Goal: Task Accomplishment & Management: Use online tool/utility

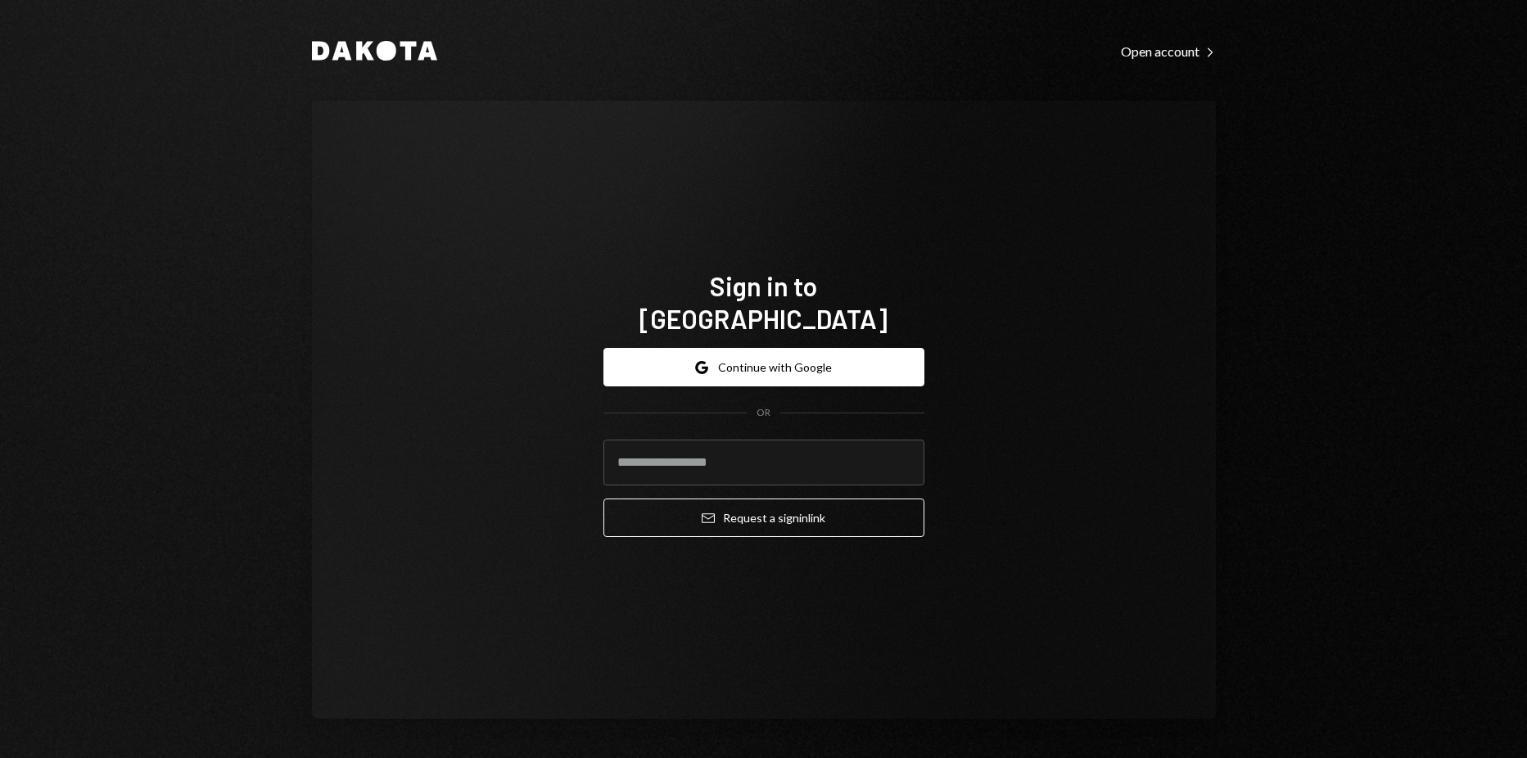
type input "**********"
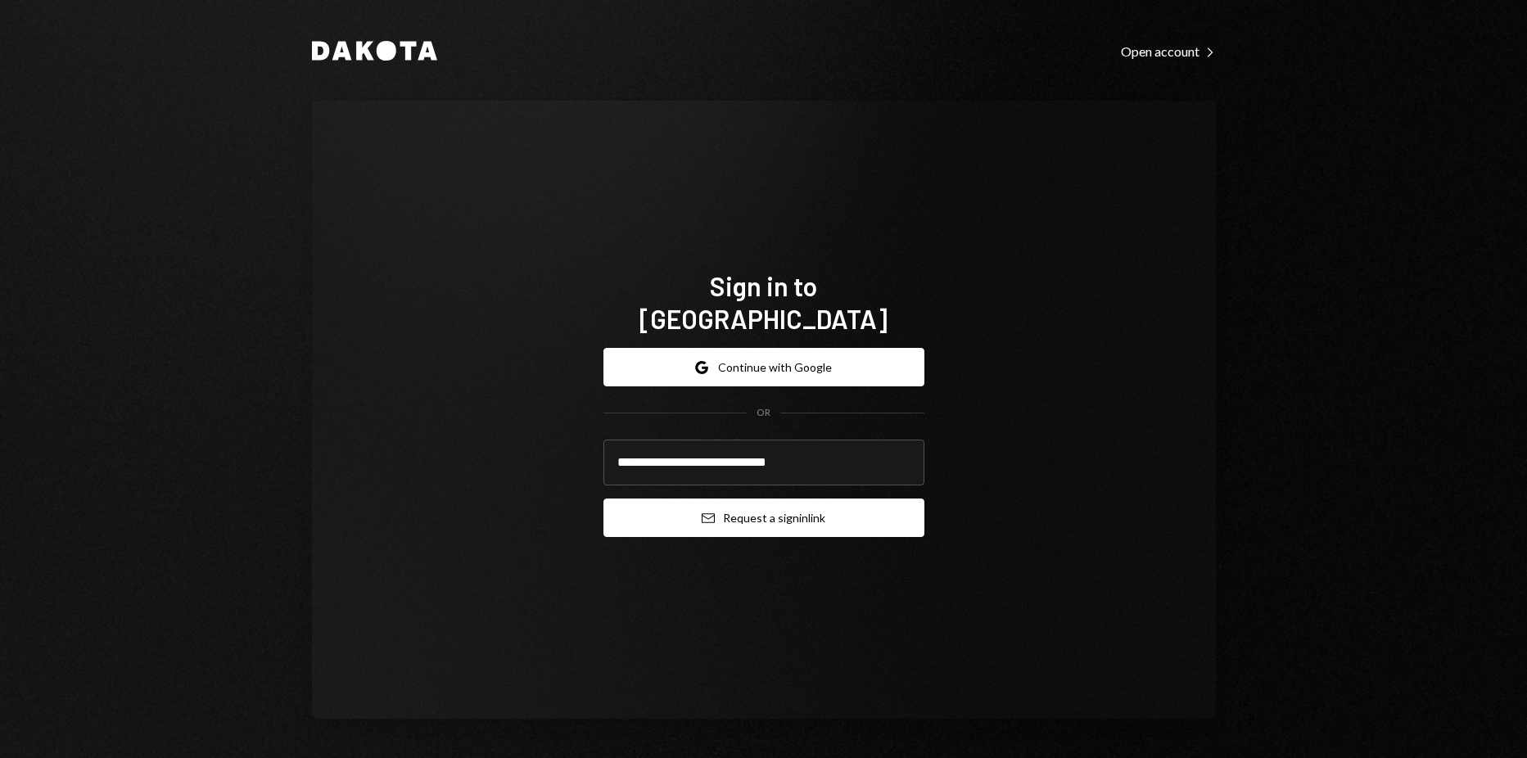
click at [851, 519] on button "Email Request a sign in link" at bounding box center [764, 518] width 321 height 38
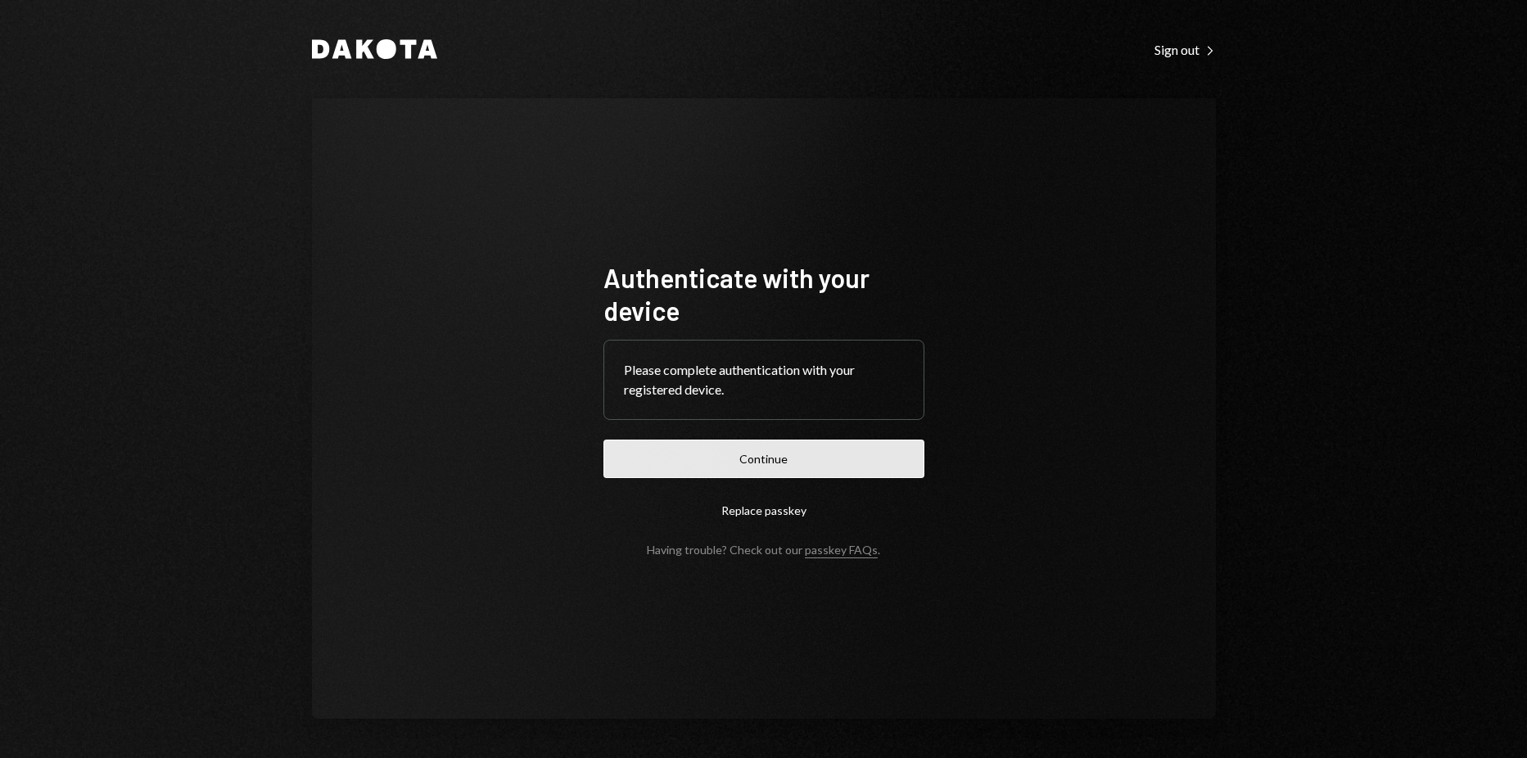
click at [865, 452] on button "Continue" at bounding box center [764, 459] width 321 height 38
click at [709, 445] on button "Continue" at bounding box center [764, 459] width 321 height 38
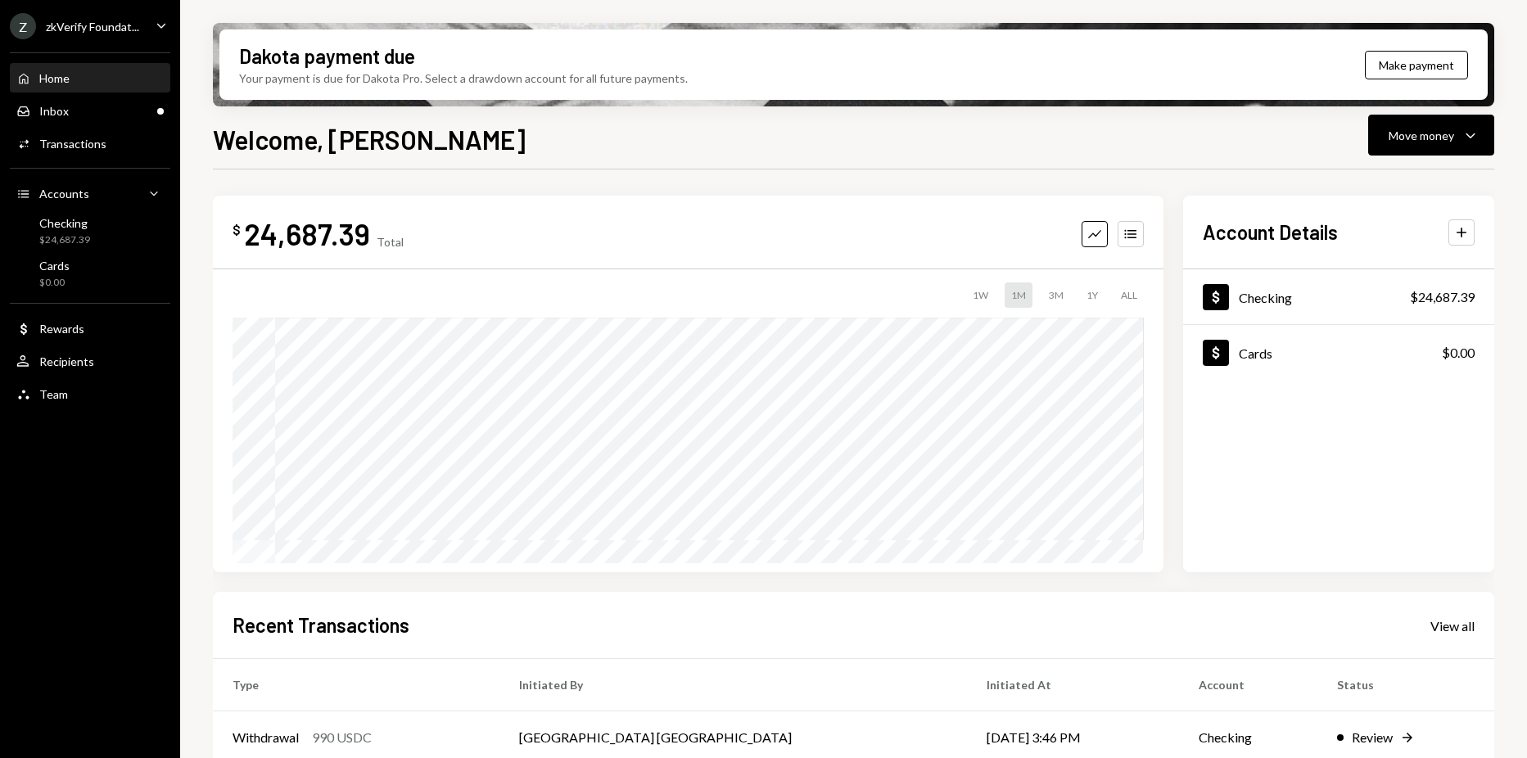
click at [109, 25] on div "zkVerify Foundat..." at bounding box center [92, 27] width 93 height 14
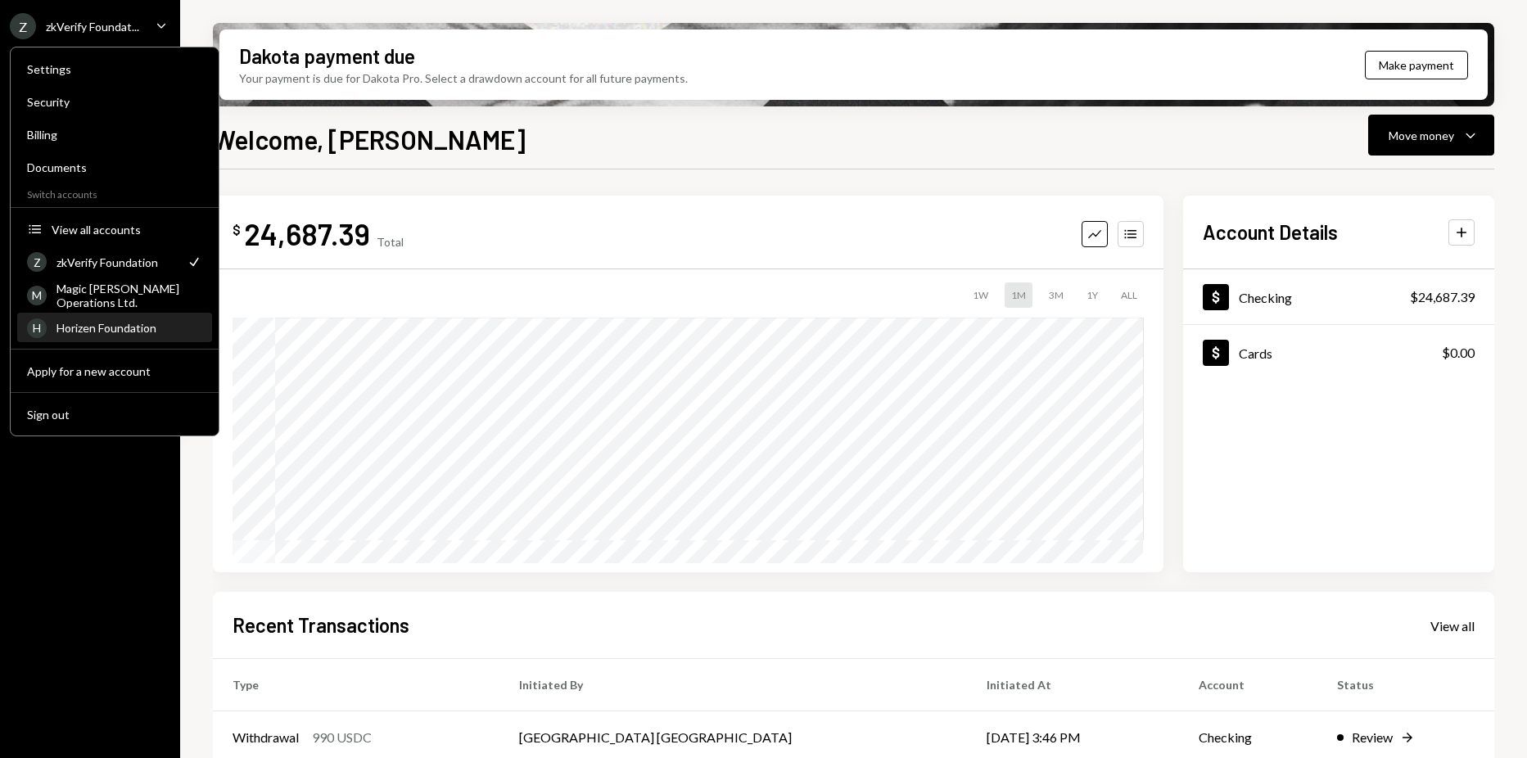
click at [120, 314] on link "H Horizen Foundation" at bounding box center [114, 327] width 195 height 29
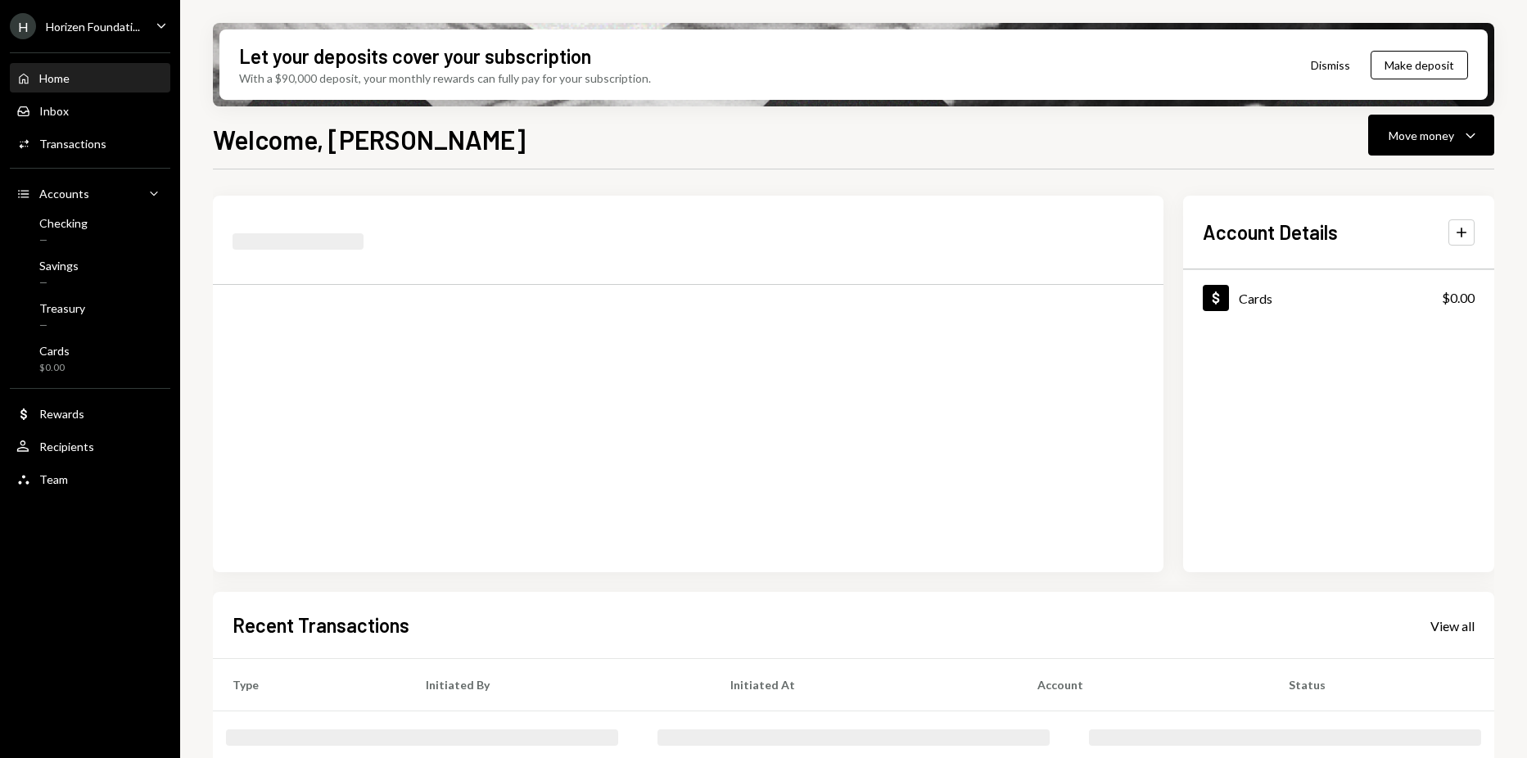
click at [41, 25] on div "[PERSON_NAME] Foundati..." at bounding box center [75, 26] width 130 height 26
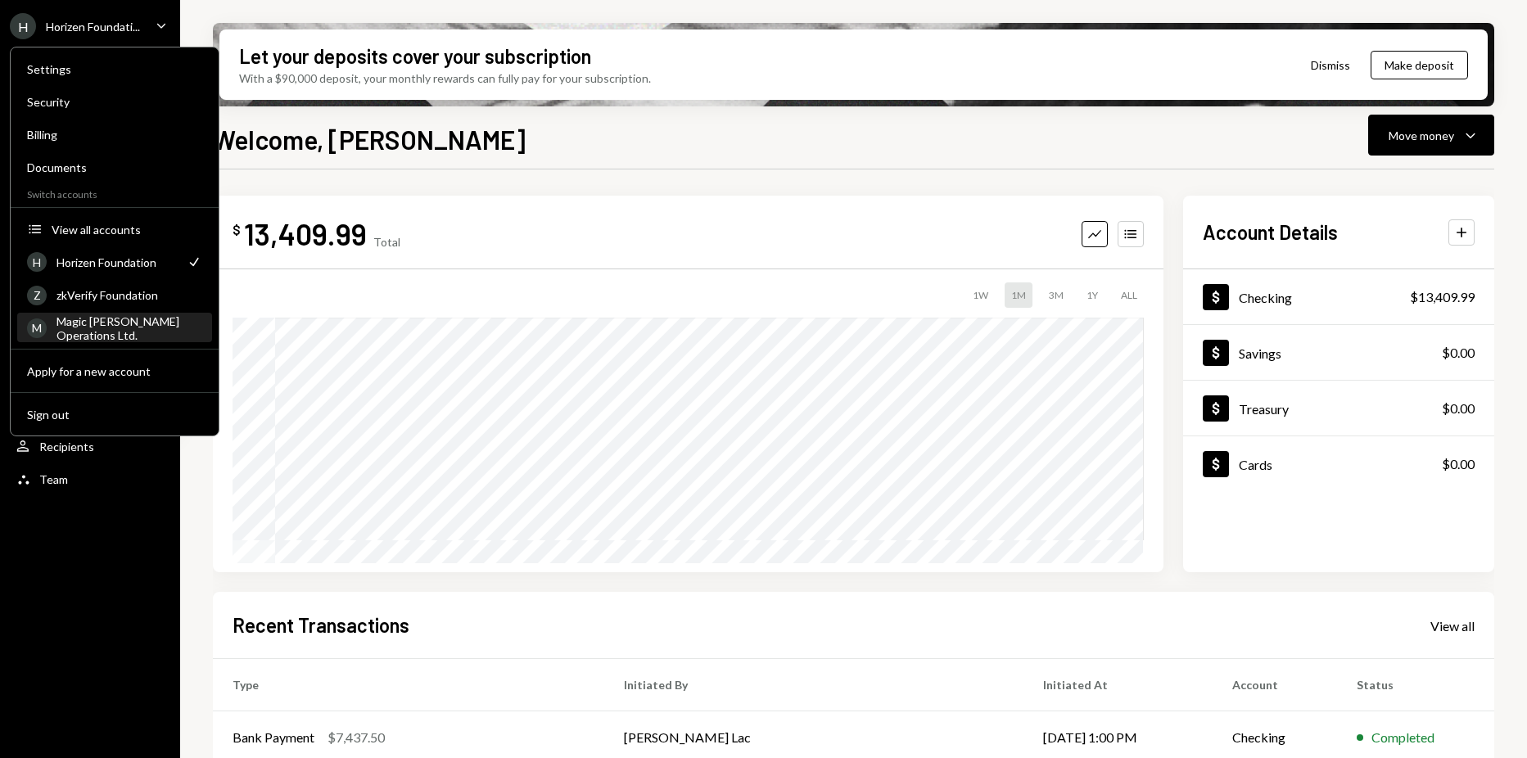
click at [76, 315] on div "Magic Newton Operations Ltd." at bounding box center [130, 329] width 146 height 28
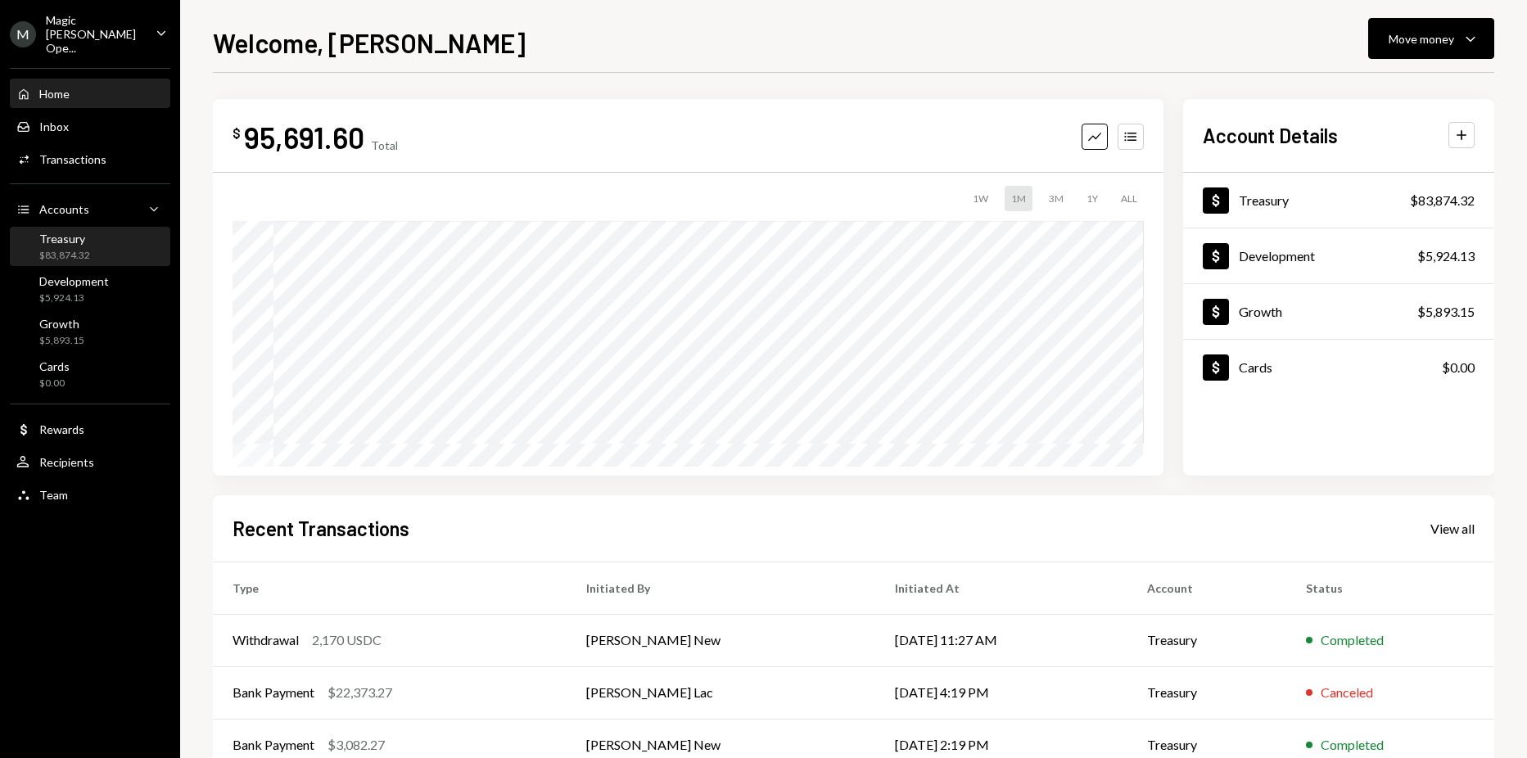
click at [92, 232] on div "Treasury $83,874.32" at bounding box center [89, 247] width 147 height 31
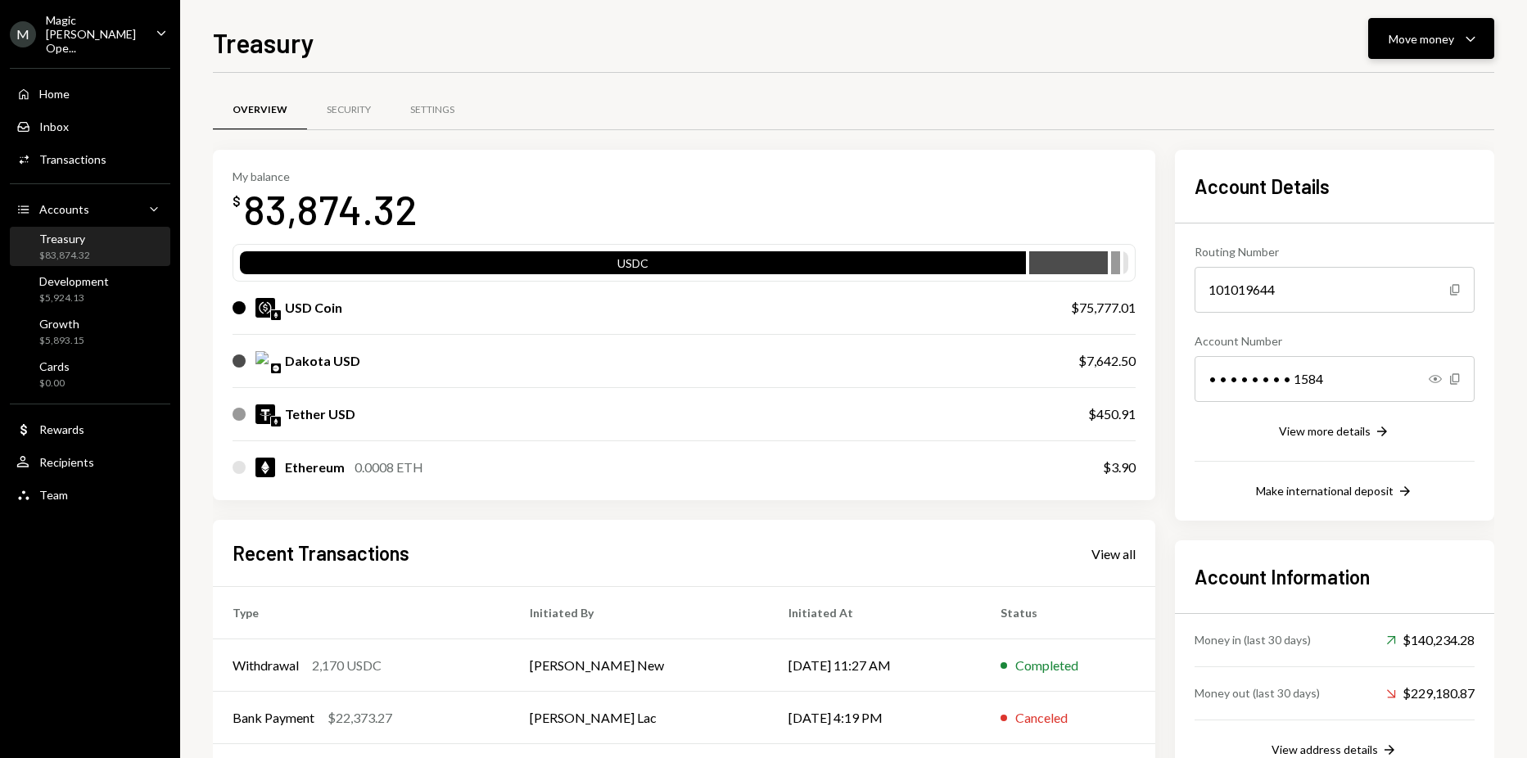
click at [1443, 43] on div "Move money" at bounding box center [1422, 38] width 66 height 17
click at [1371, 88] on div "Send" at bounding box center [1419, 87] width 120 height 17
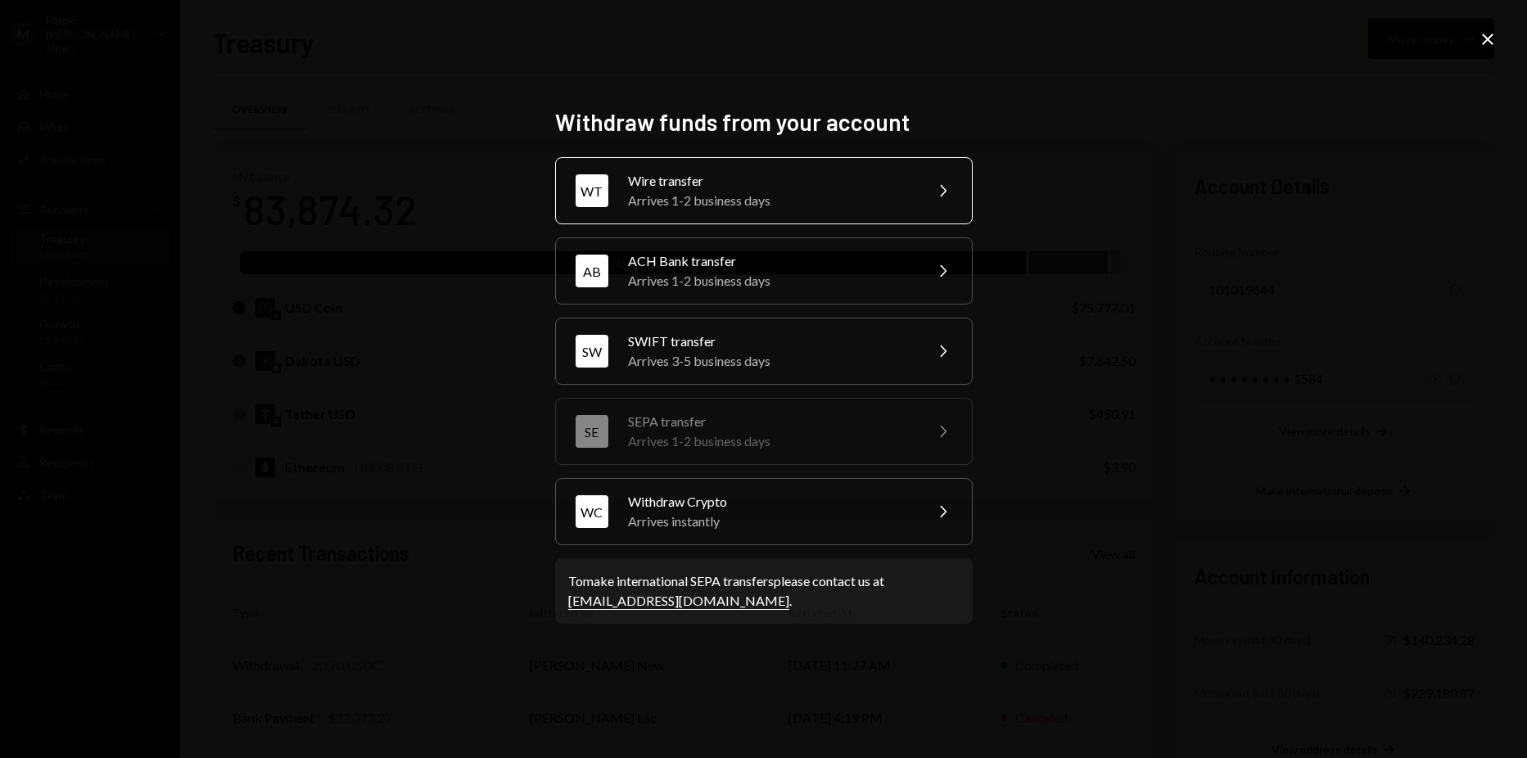
click at [885, 197] on div "Arrives 1-2 business days" at bounding box center [770, 201] width 285 height 20
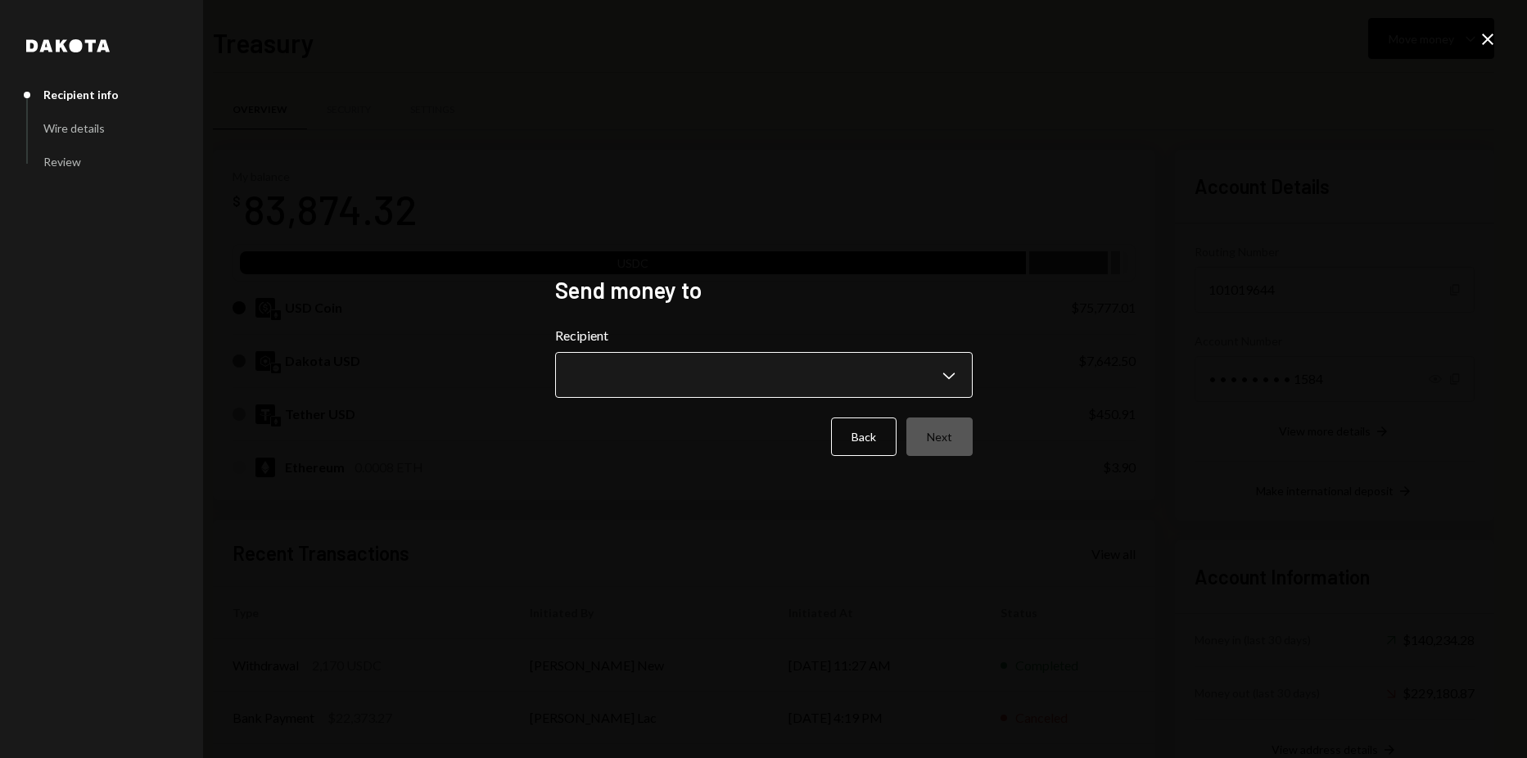
click at [772, 369] on body "M Magic Newton Ope... Caret Down Home Home Inbox Inbox Activities Transactions …" at bounding box center [763, 379] width 1527 height 758
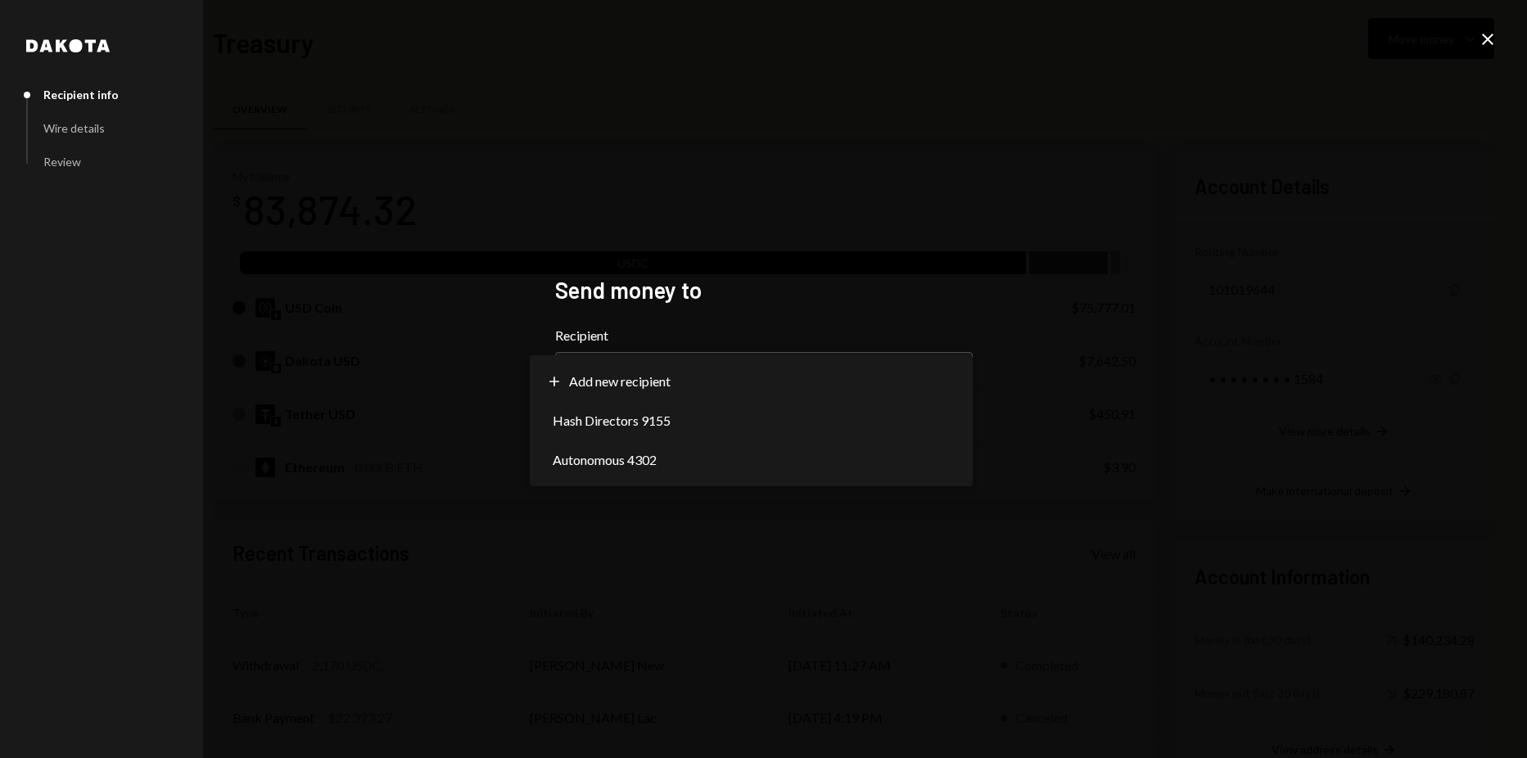
click at [822, 272] on div "**********" at bounding box center [764, 379] width 457 height 246
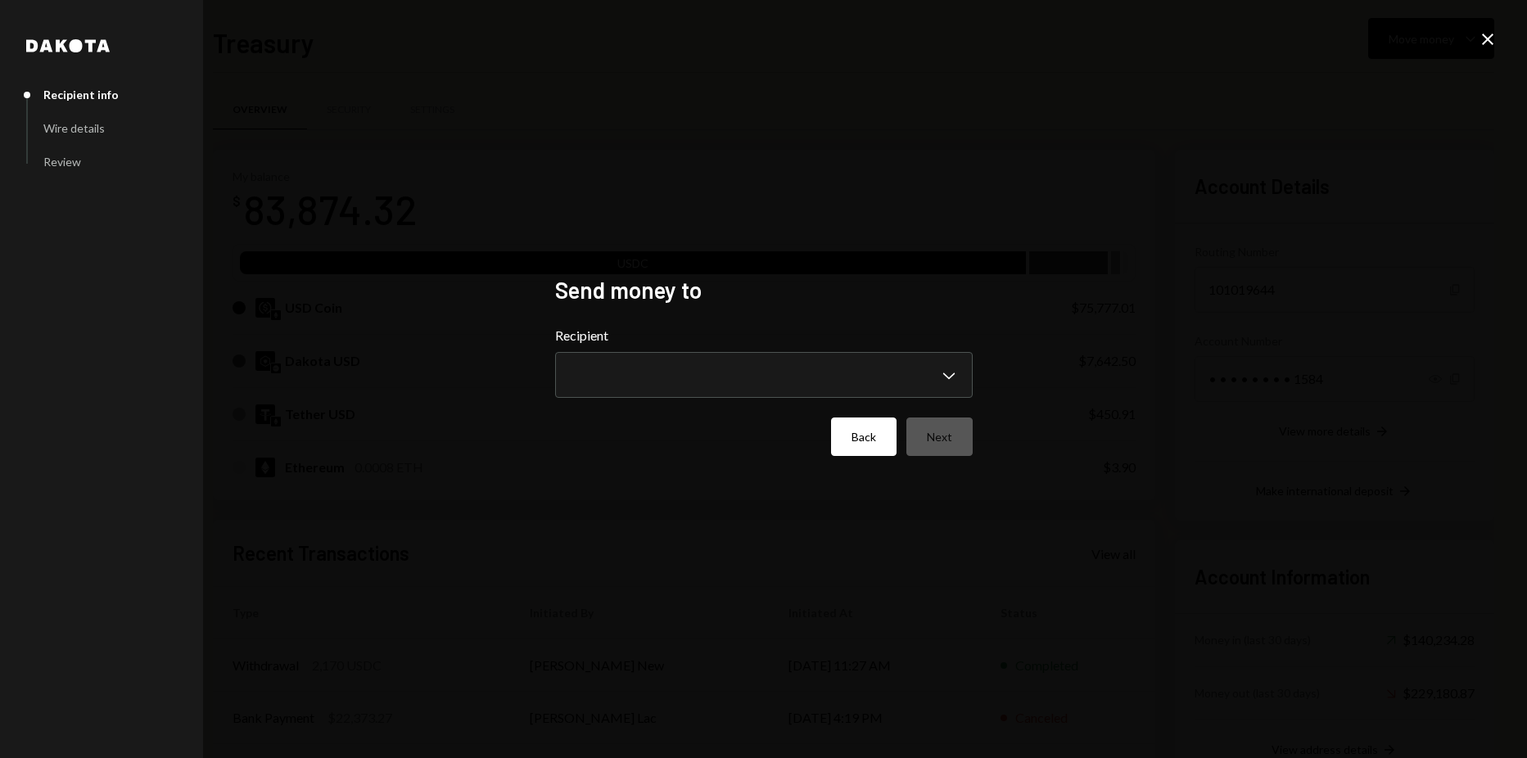
click at [862, 425] on button "Back" at bounding box center [864, 437] width 66 height 38
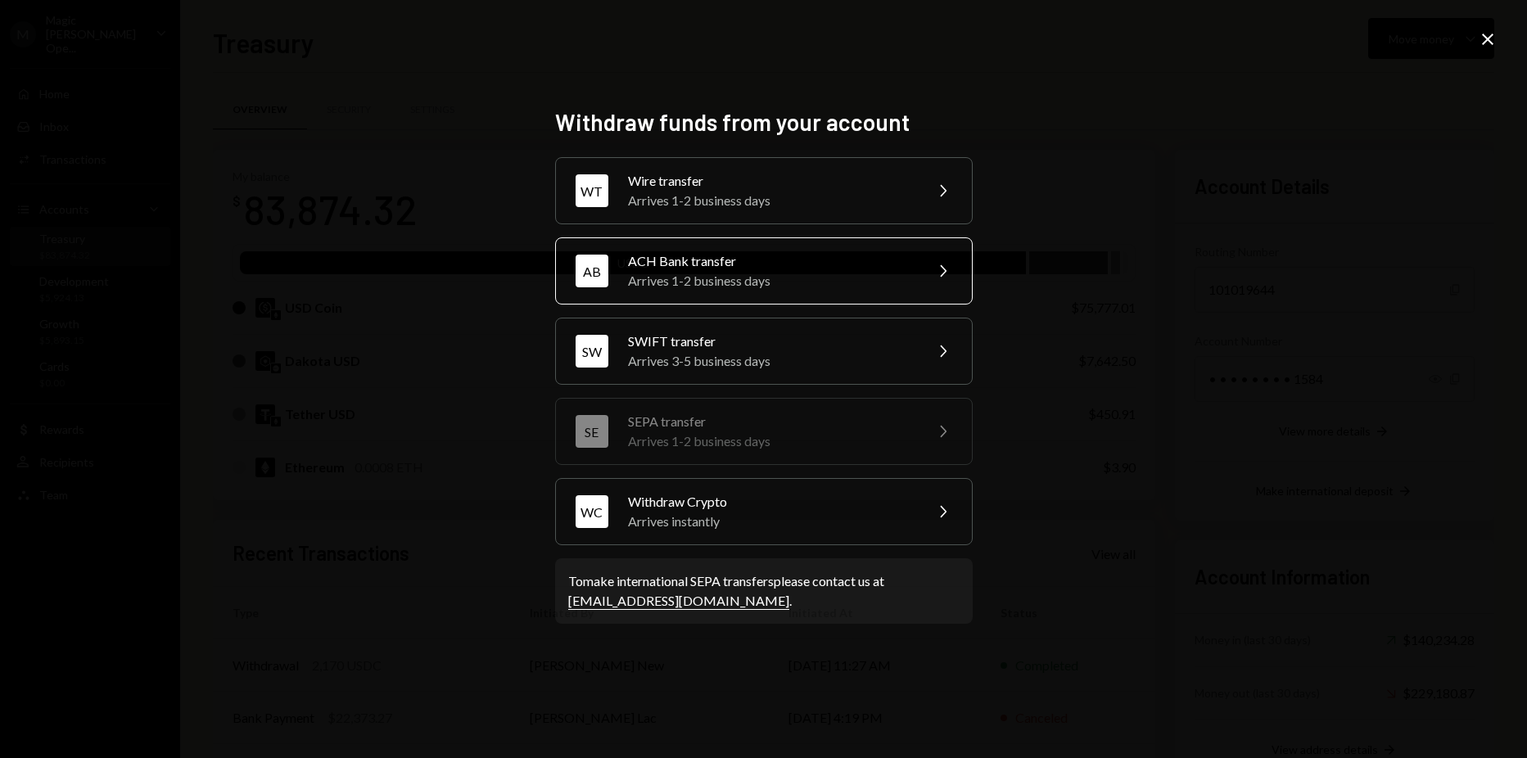
click at [703, 273] on div "Arrives 1-2 business days" at bounding box center [770, 281] width 285 height 20
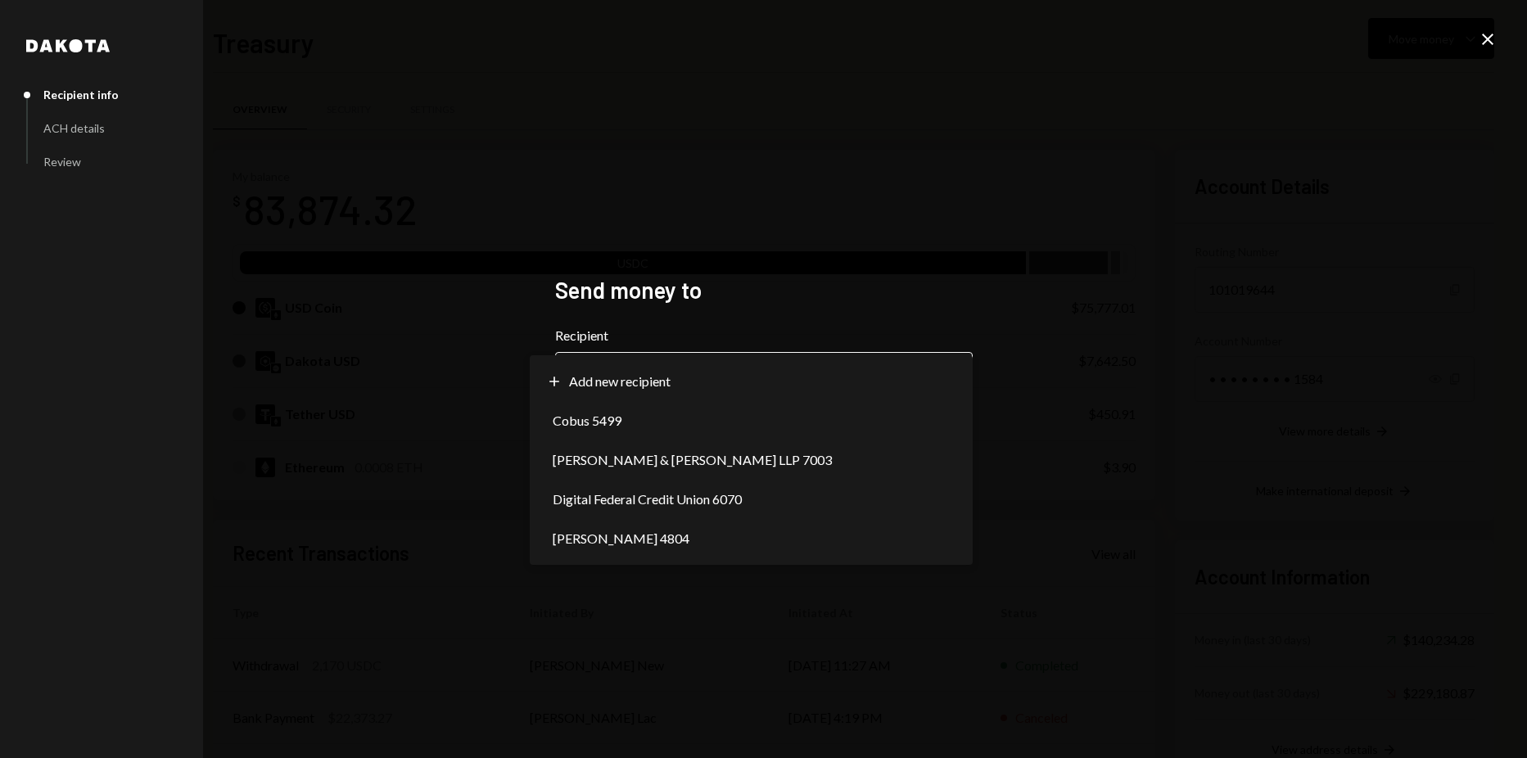
click at [668, 369] on body "M Magic Newton Ope... Caret Down Home Home Inbox Inbox Activities Transactions …" at bounding box center [763, 379] width 1527 height 758
select select "**********"
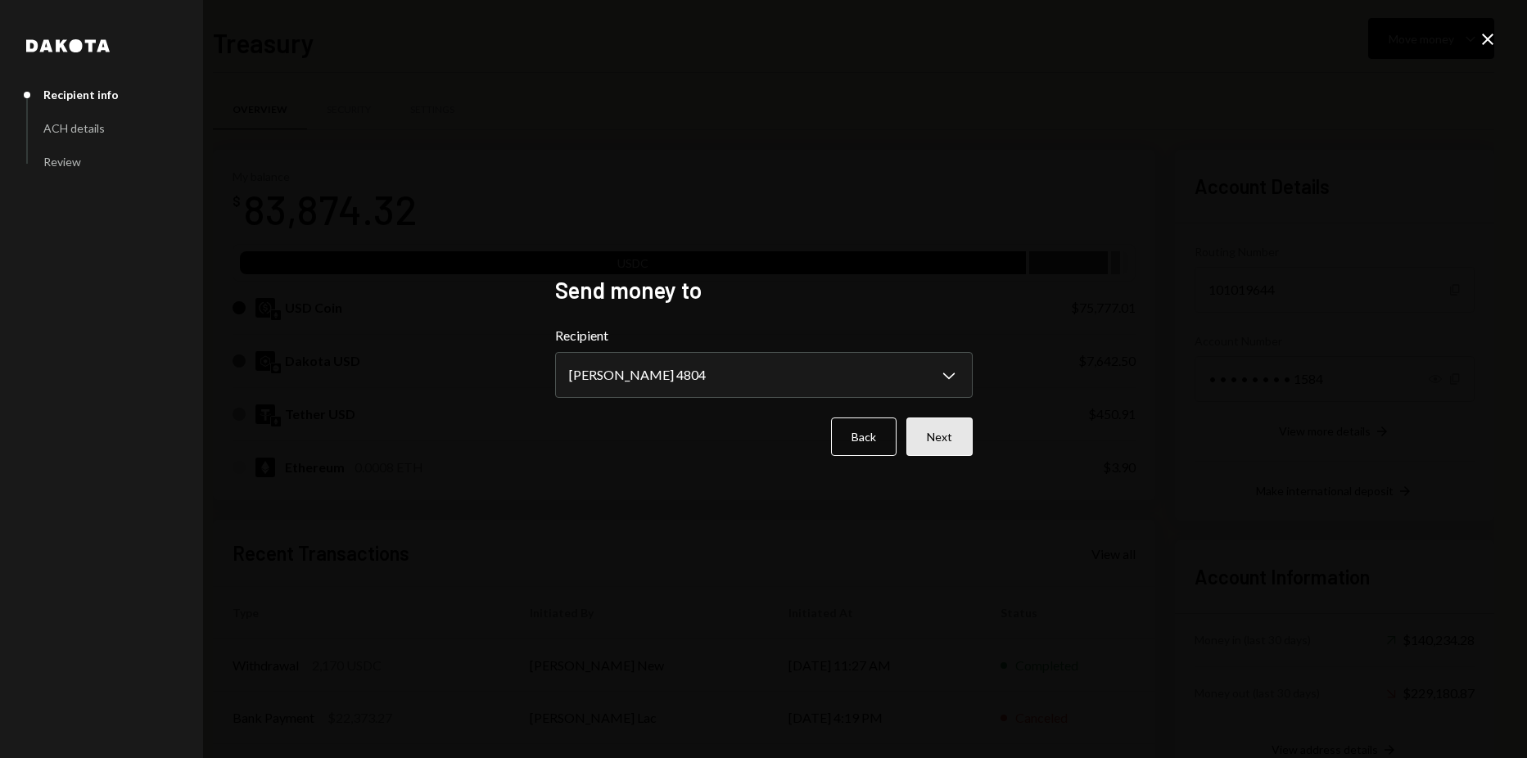
click at [917, 444] on button "Next" at bounding box center [940, 437] width 66 height 38
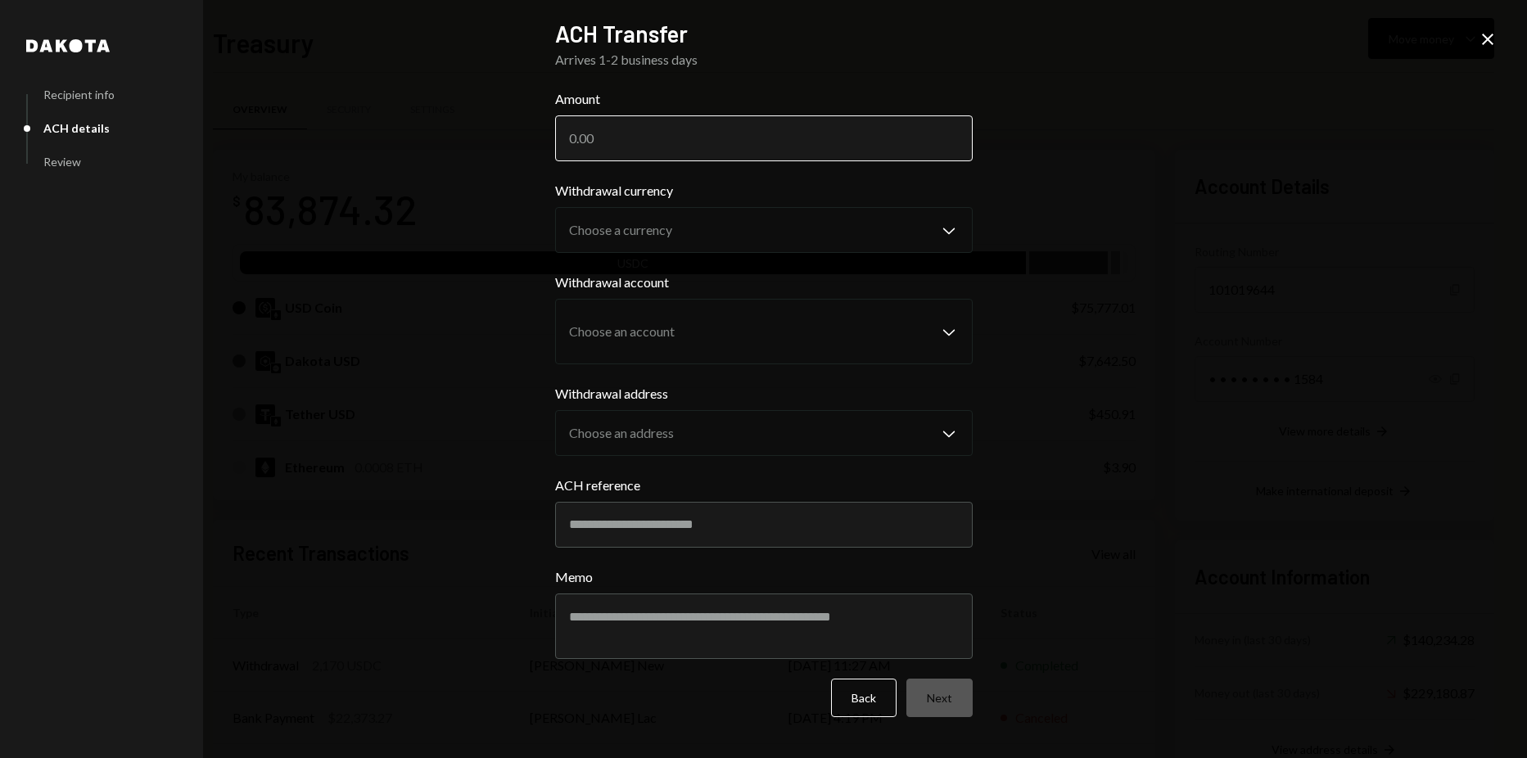
click at [660, 136] on input "Amount" at bounding box center [764, 138] width 418 height 46
paste input "2"
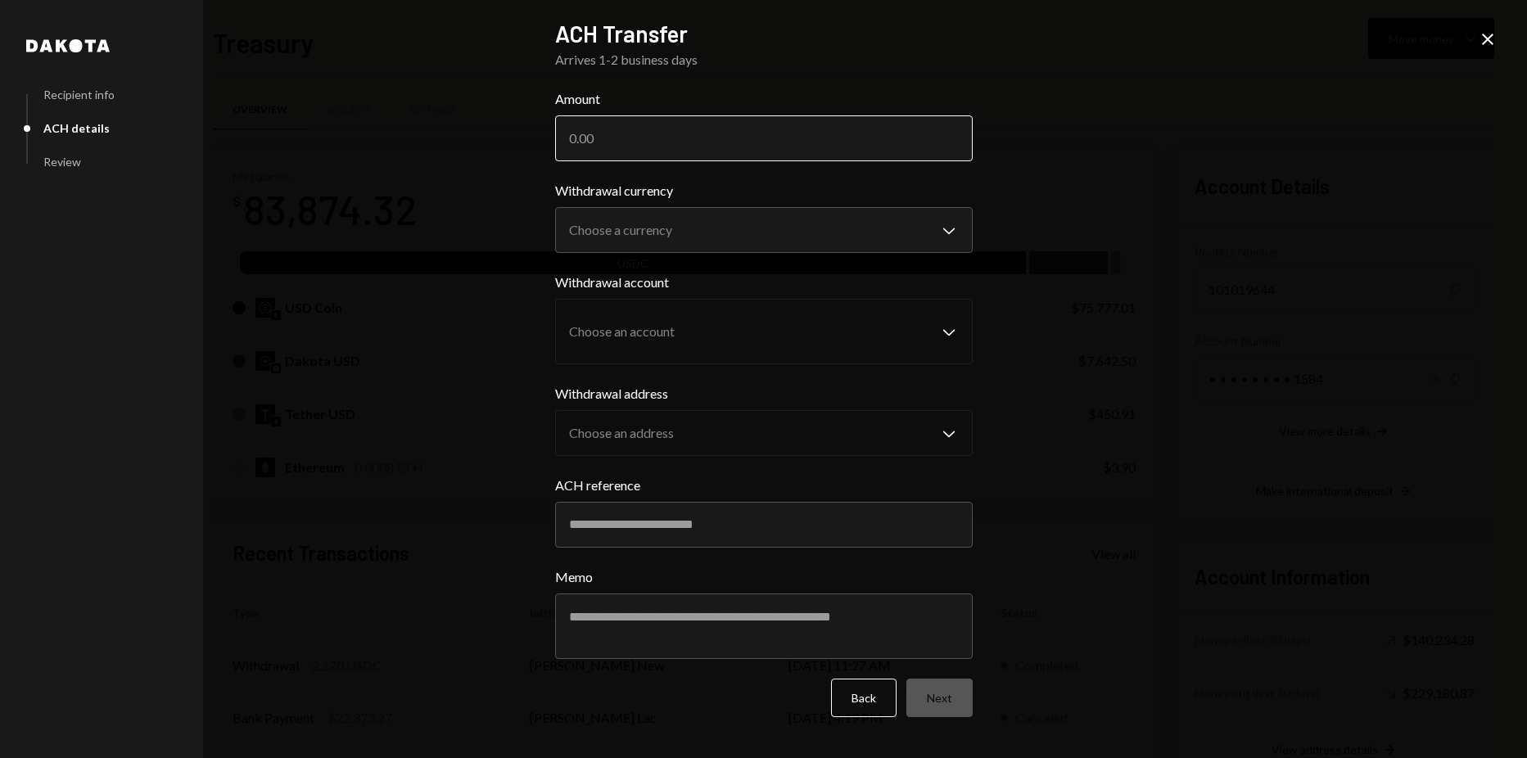
type input "2"
paste input "22569.92"
type input "22569.92"
click at [850, 224] on body "M Magic Newton Ope... Caret Down Home Home Inbox Inbox Activities Transactions …" at bounding box center [763, 379] width 1527 height 758
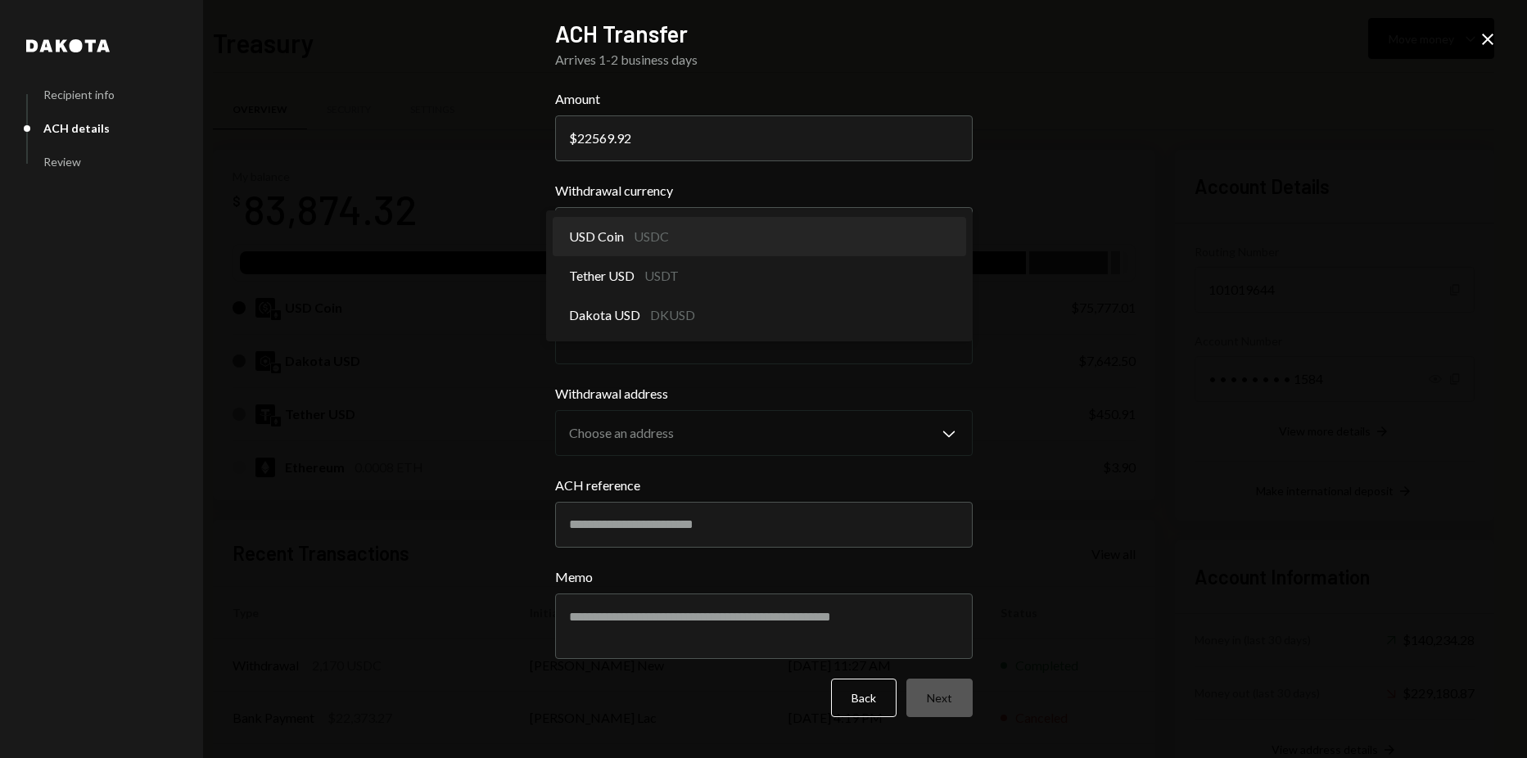
select select "****"
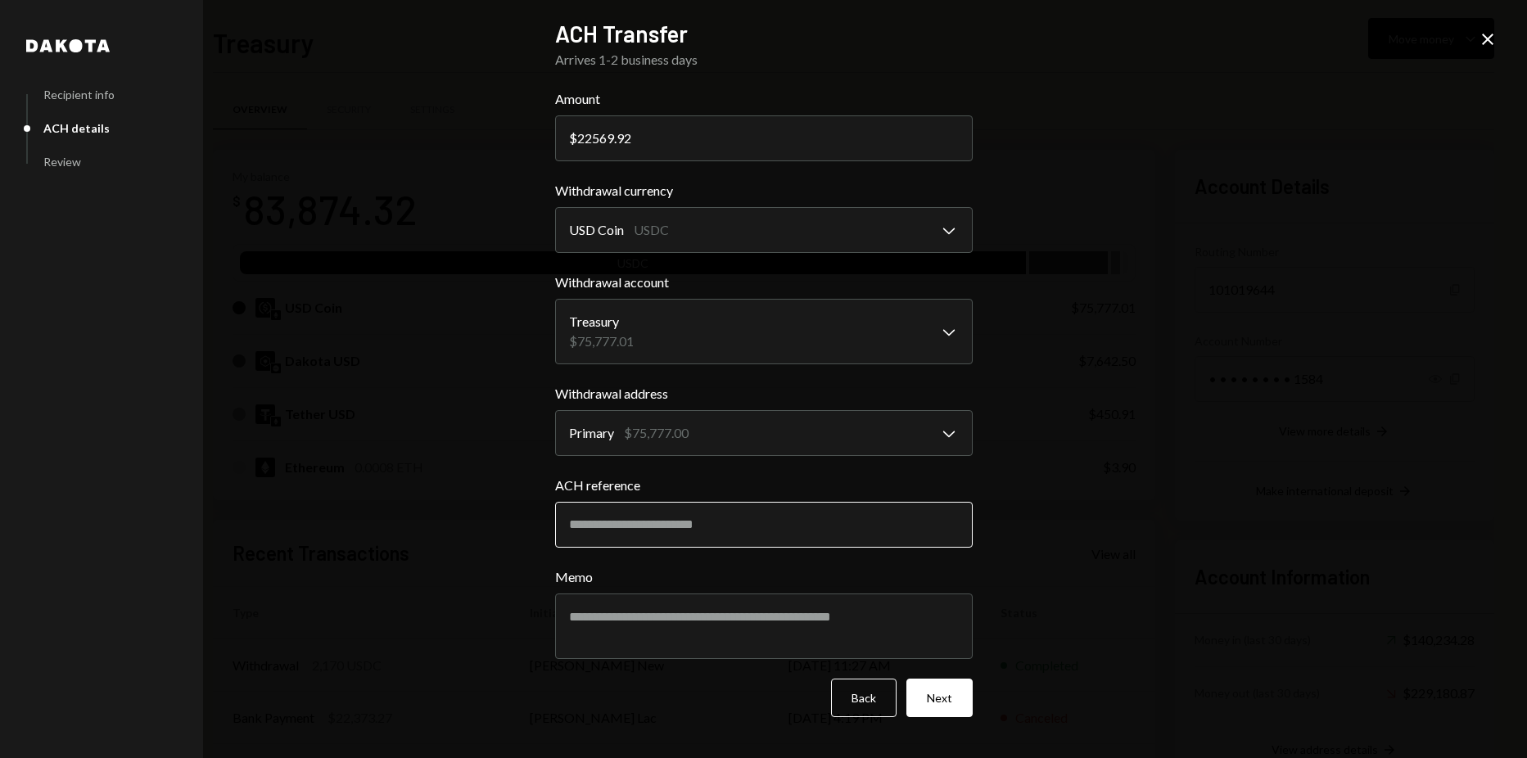
click at [766, 538] on input "ACH reference" at bounding box center [764, 525] width 418 height 46
type input "********"
click at [965, 702] on button "Next" at bounding box center [940, 698] width 66 height 38
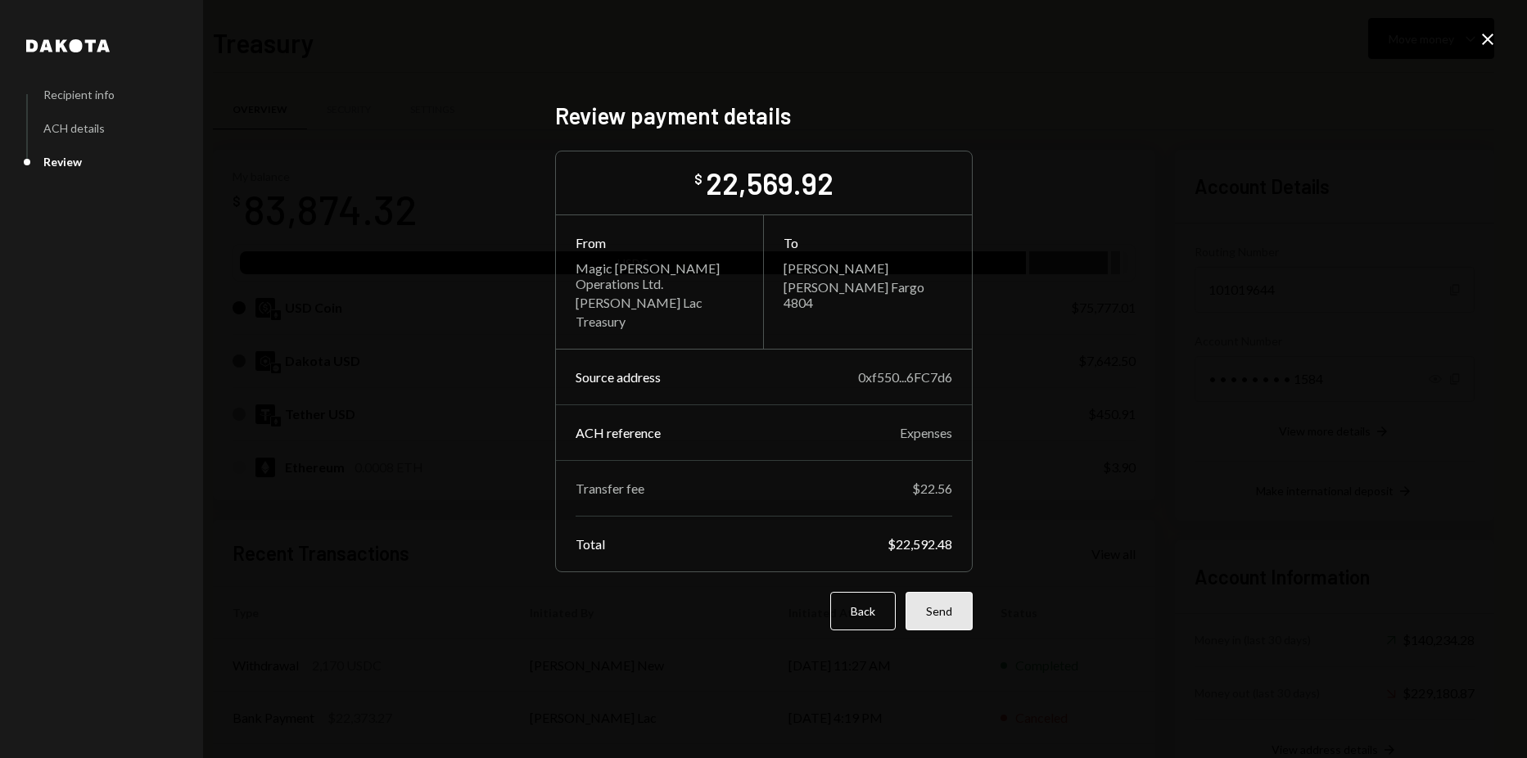
click at [947, 609] on button "Send" at bounding box center [939, 611] width 67 height 38
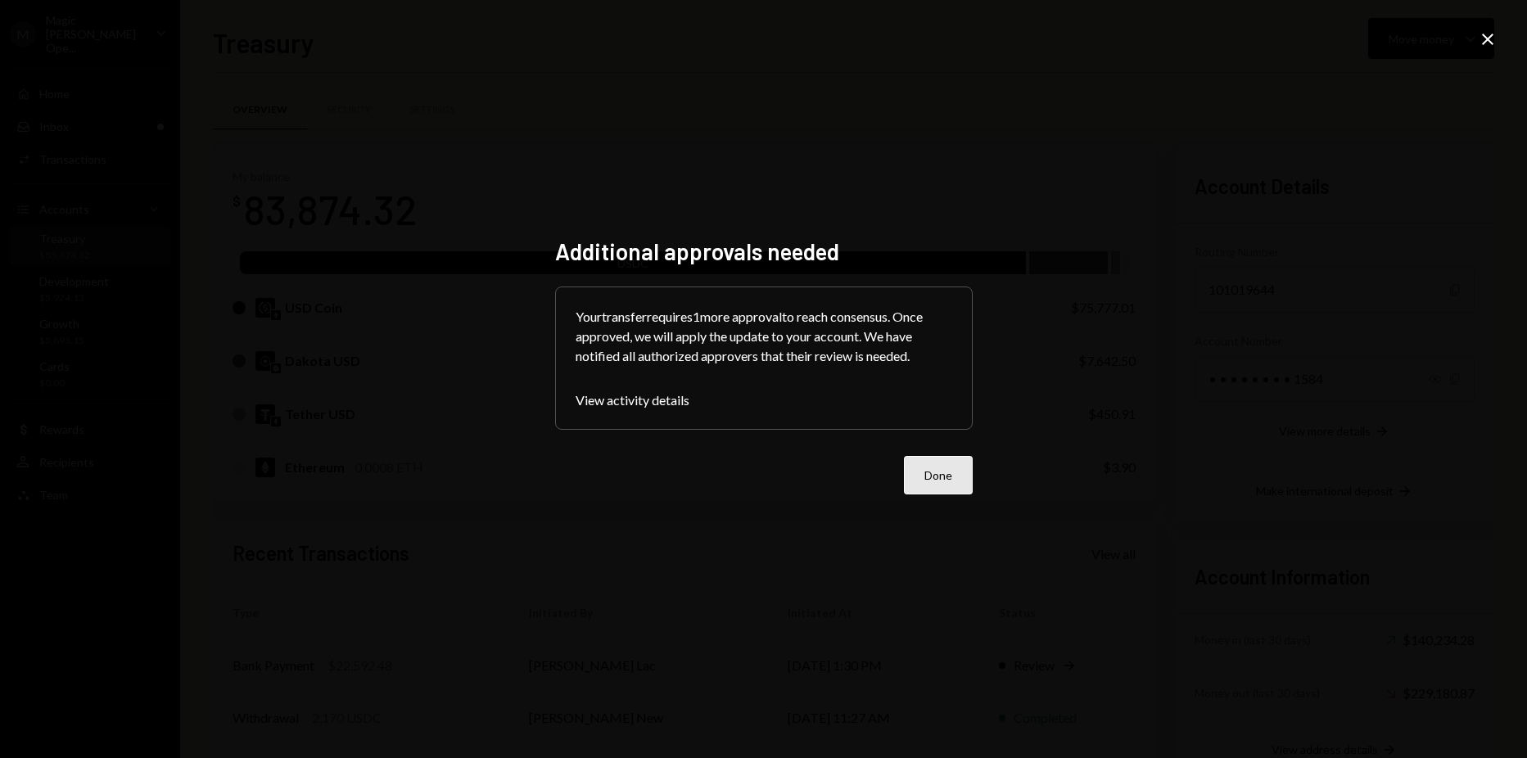
click at [925, 477] on button "Done" at bounding box center [938, 475] width 69 height 38
